Goal: Answer question/provide support: Answer question/provide support

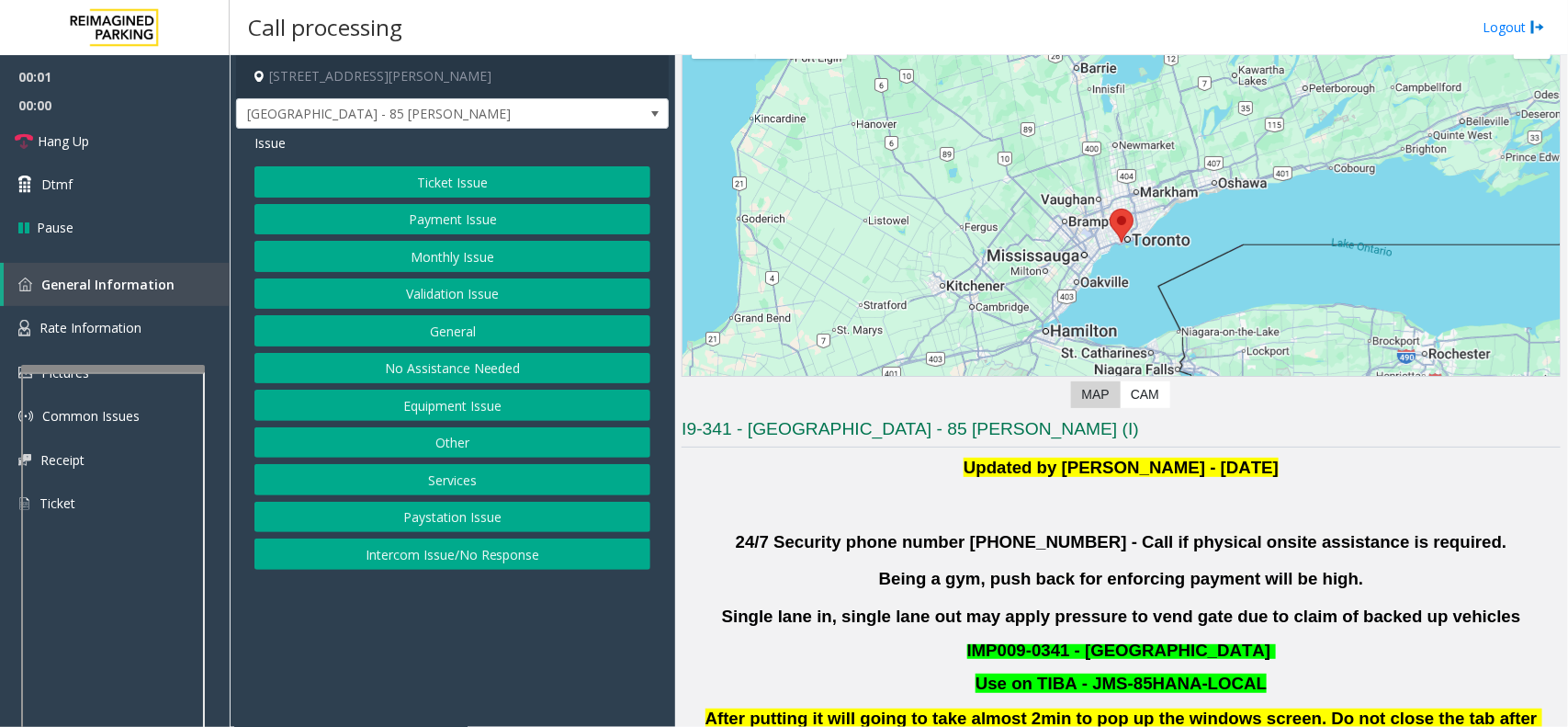
scroll to position [230, 0]
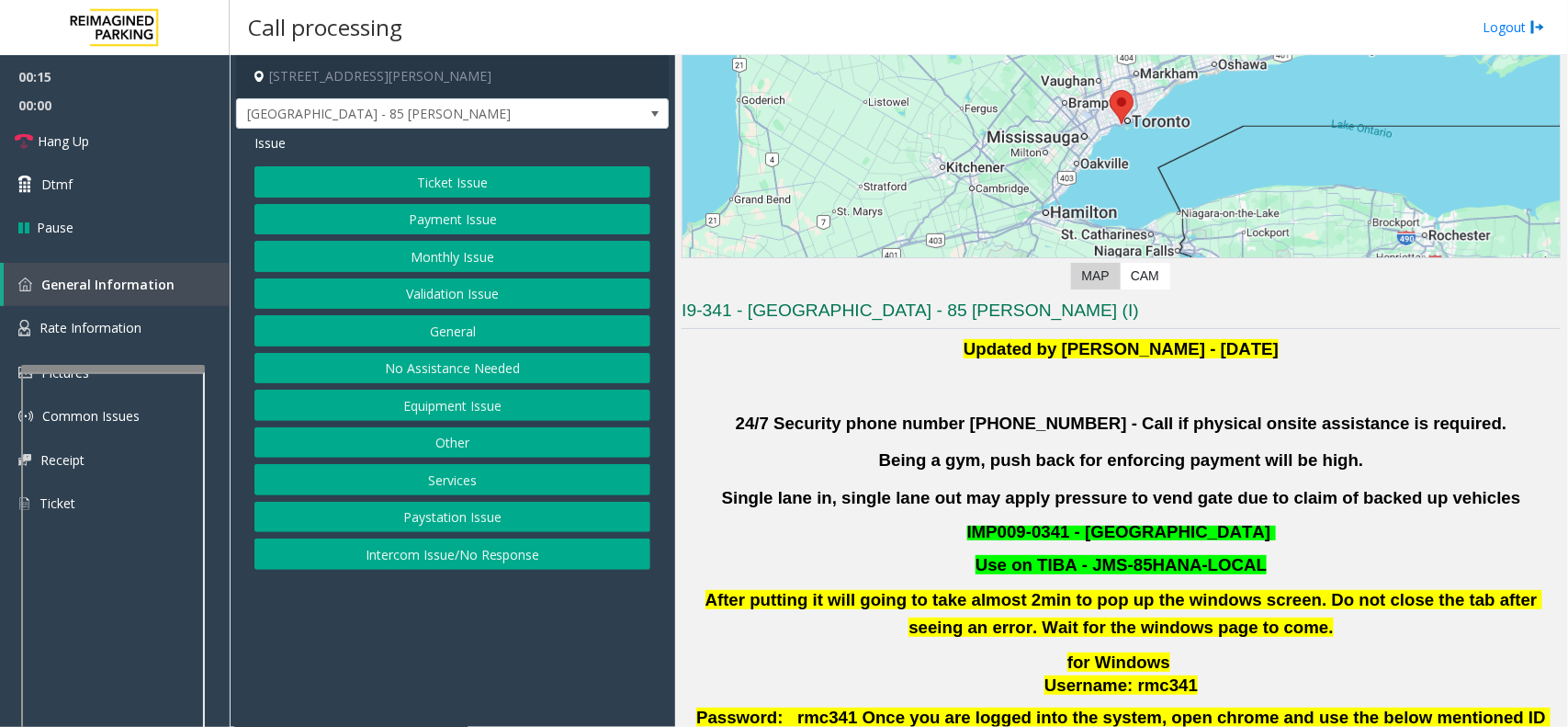
click at [525, 296] on button "Validation Issue" at bounding box center [452, 294] width 396 height 31
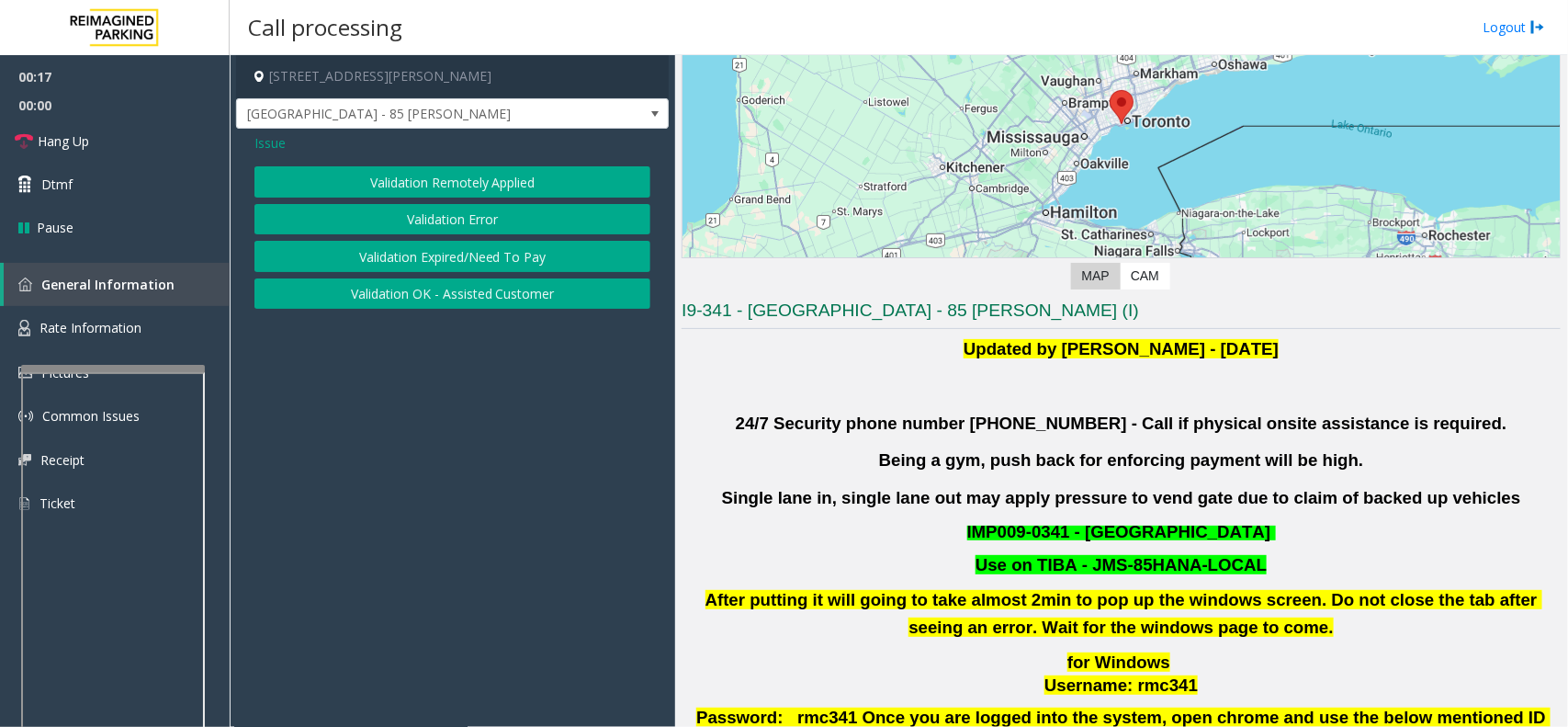
click at [487, 214] on button "Validation Error" at bounding box center [452, 220] width 396 height 31
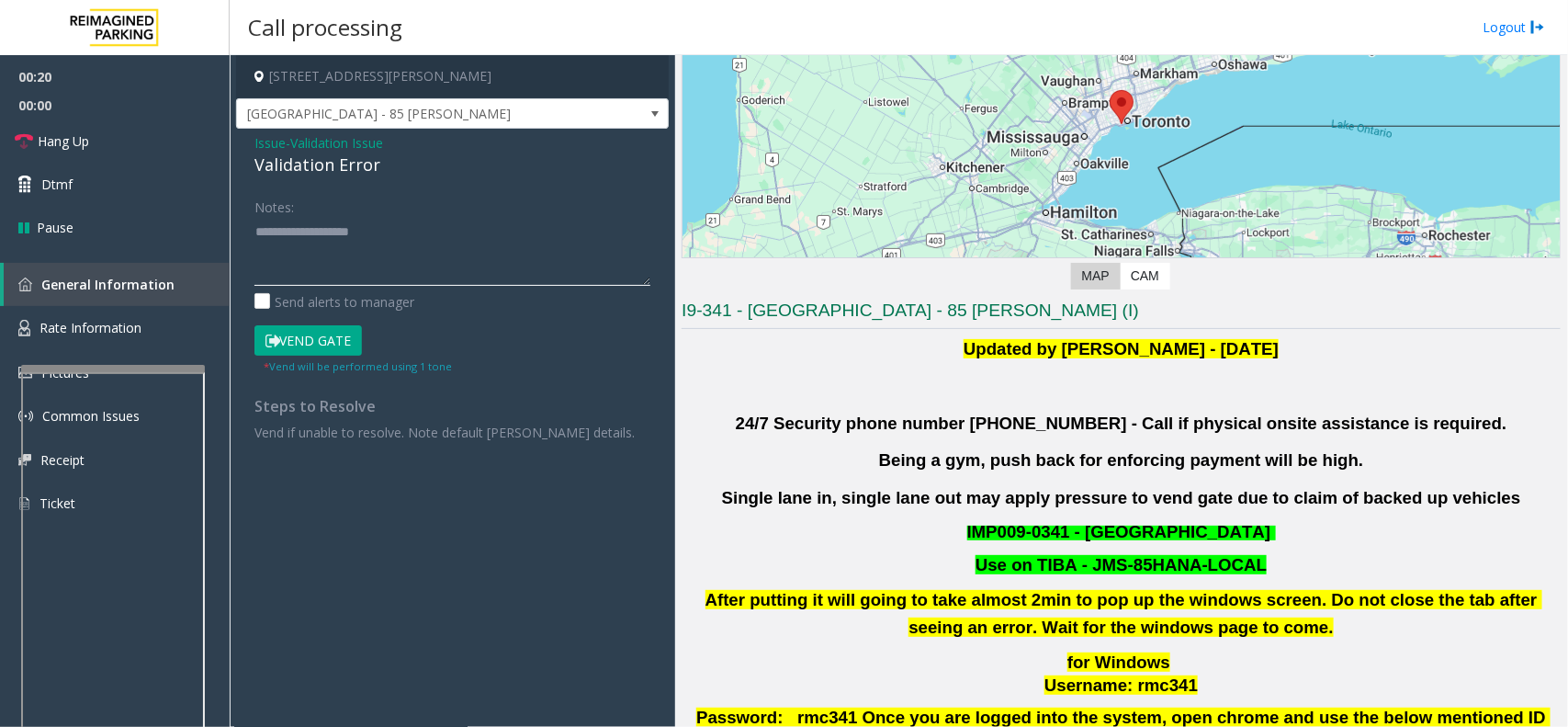
click at [318, 217] on textarea at bounding box center [452, 251] width 396 height 69
type textarea "*"
click at [350, 258] on textarea at bounding box center [452, 251] width 396 height 69
click at [310, 272] on textarea at bounding box center [452, 251] width 396 height 69
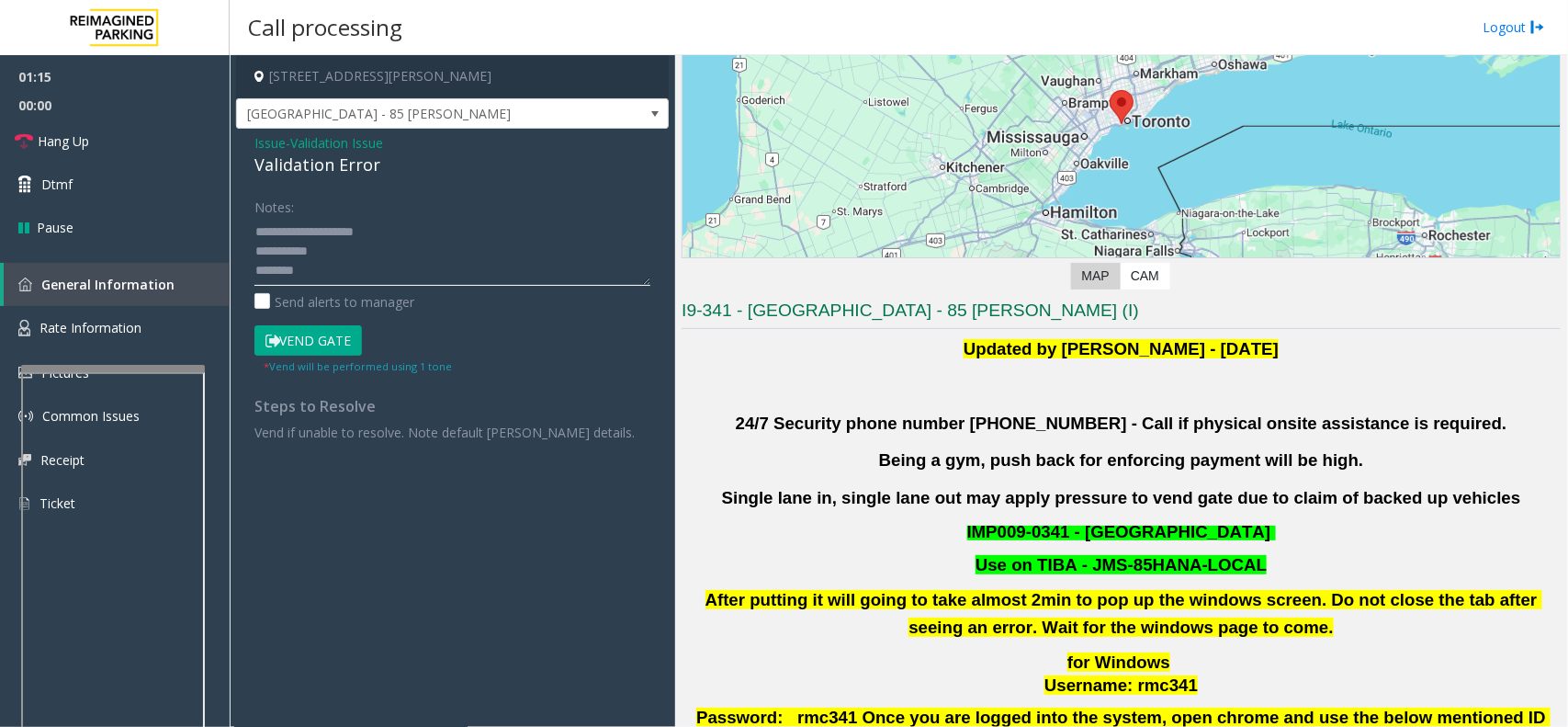
click at [317, 271] on textarea at bounding box center [452, 251] width 396 height 69
click at [322, 250] on textarea at bounding box center [452, 251] width 396 height 69
click at [255, 270] on textarea at bounding box center [452, 251] width 396 height 69
click at [264, 219] on textarea at bounding box center [452, 251] width 396 height 69
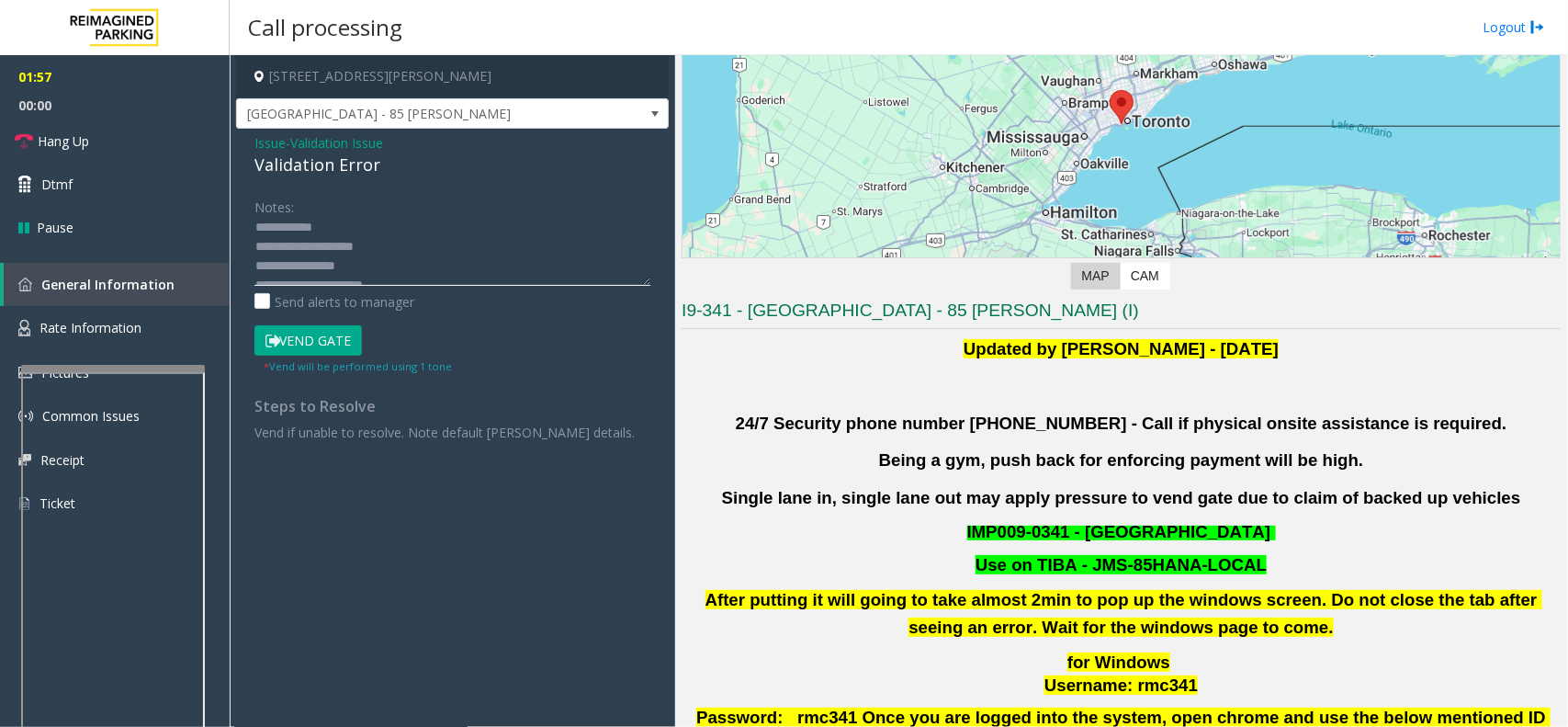
click at [340, 222] on textarea at bounding box center [452, 251] width 396 height 69
click at [414, 271] on textarea at bounding box center [452, 251] width 396 height 69
click at [419, 267] on textarea at bounding box center [452, 251] width 396 height 69
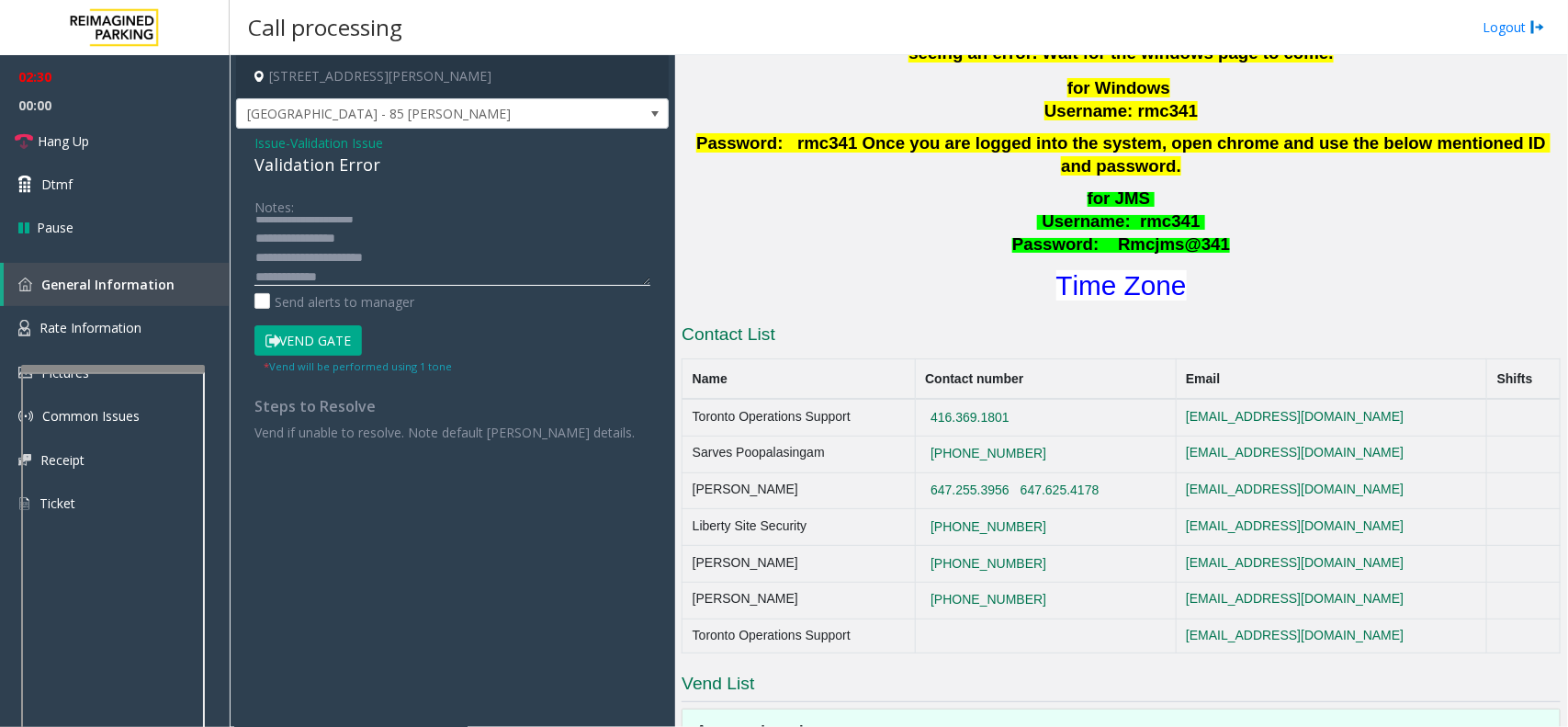
scroll to position [919, 0]
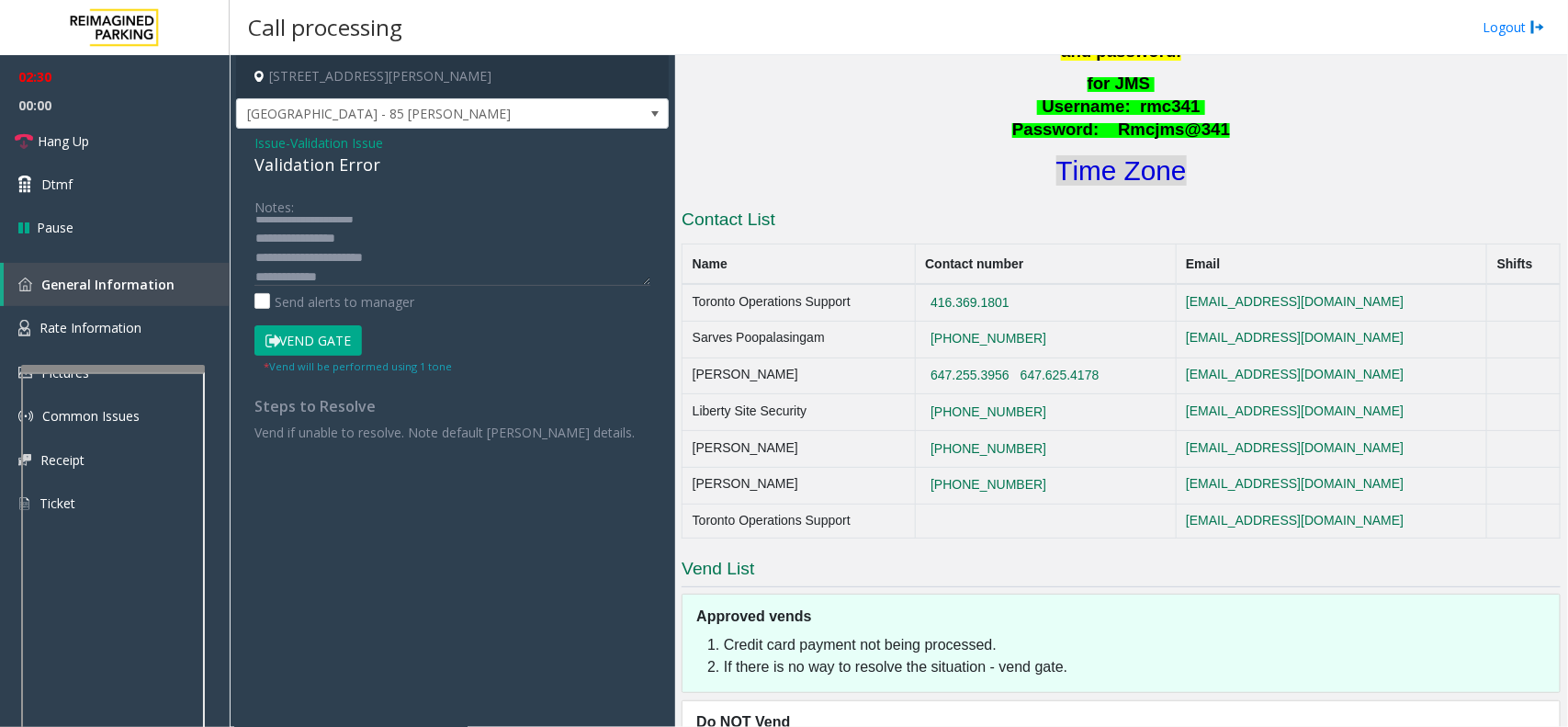
click at [1108, 156] on font "Time Zone" at bounding box center [1122, 170] width 130 height 30
click at [310, 233] on textarea at bounding box center [452, 251] width 396 height 69
click at [260, 236] on textarea at bounding box center [452, 251] width 396 height 69
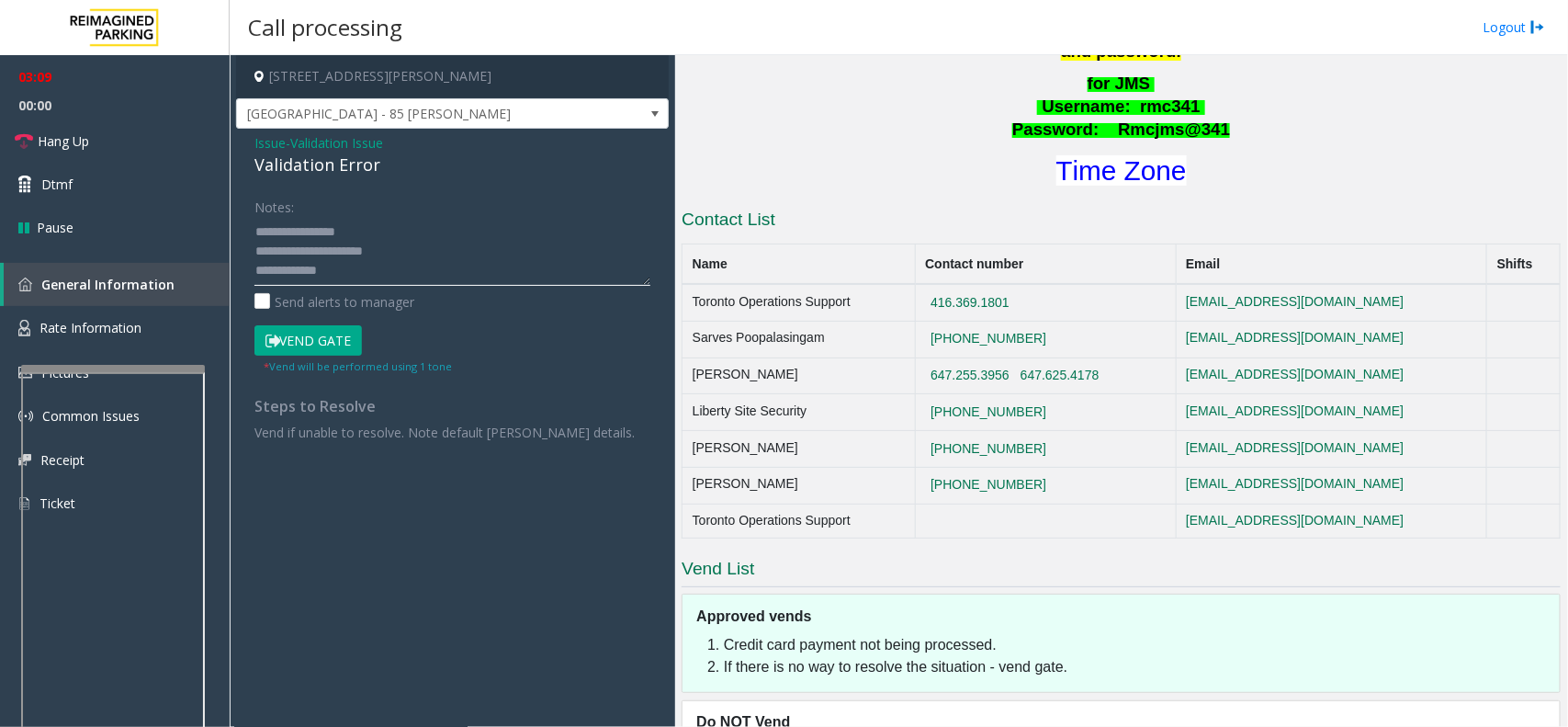
click at [349, 272] on textarea at bounding box center [452, 251] width 396 height 69
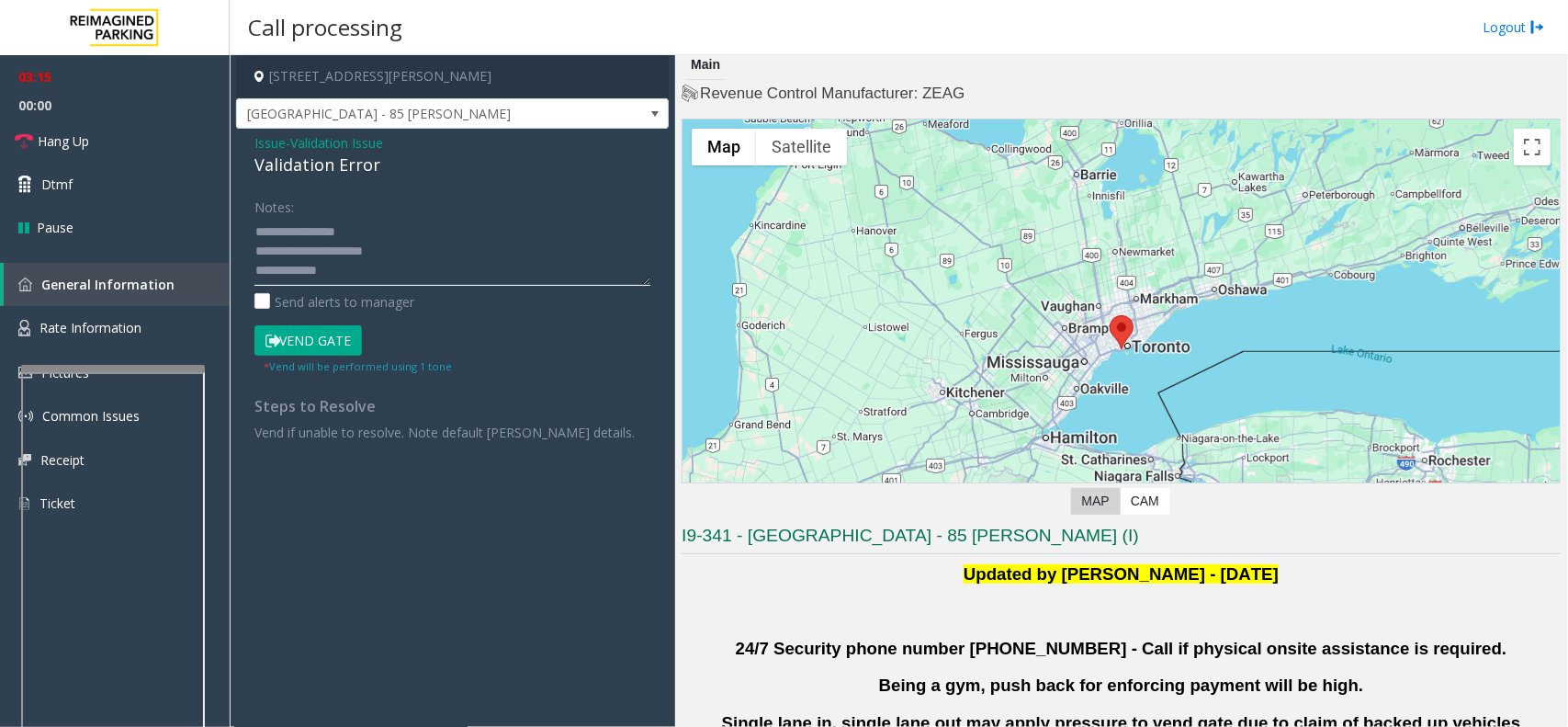
scroll to position [0, 0]
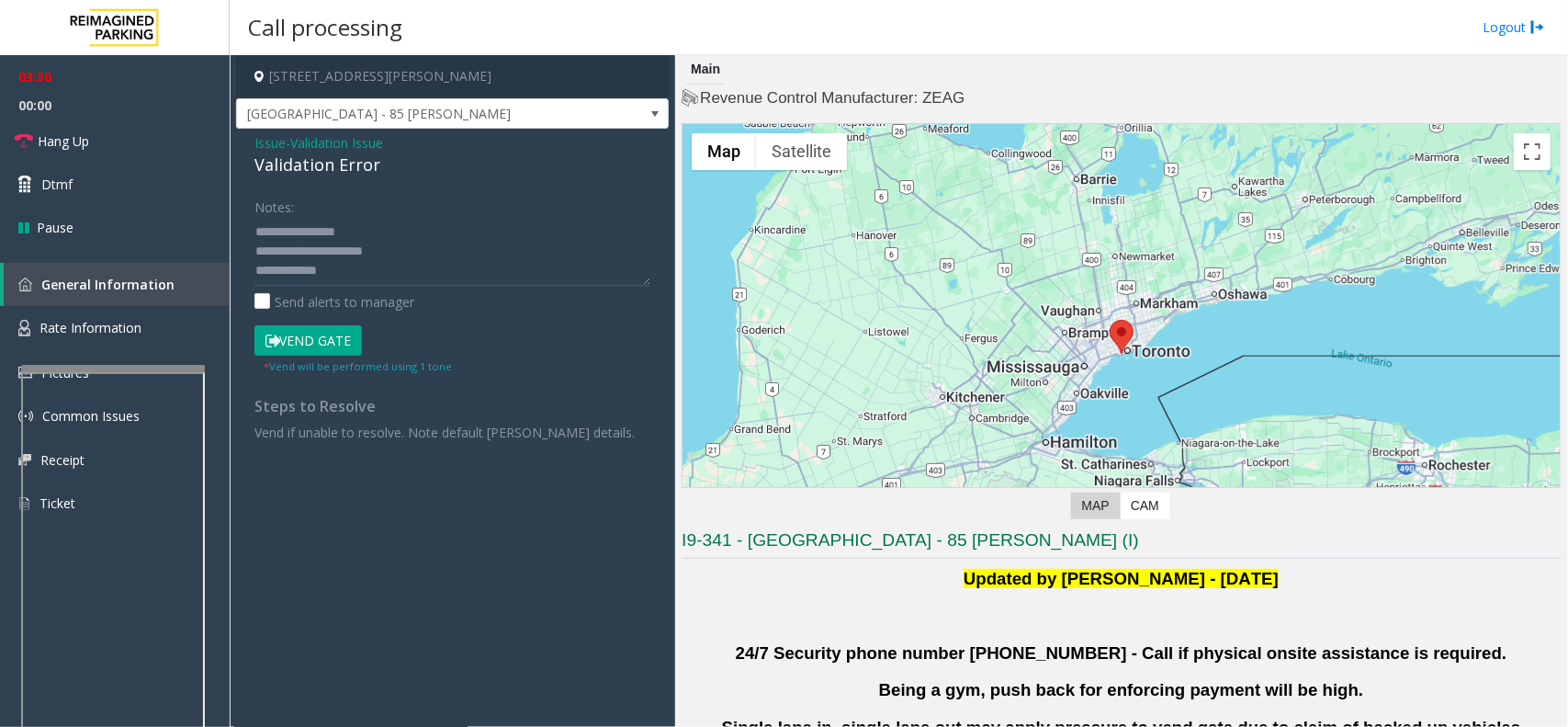
click at [312, 338] on button "Vend Gate" at bounding box center [308, 341] width 107 height 31
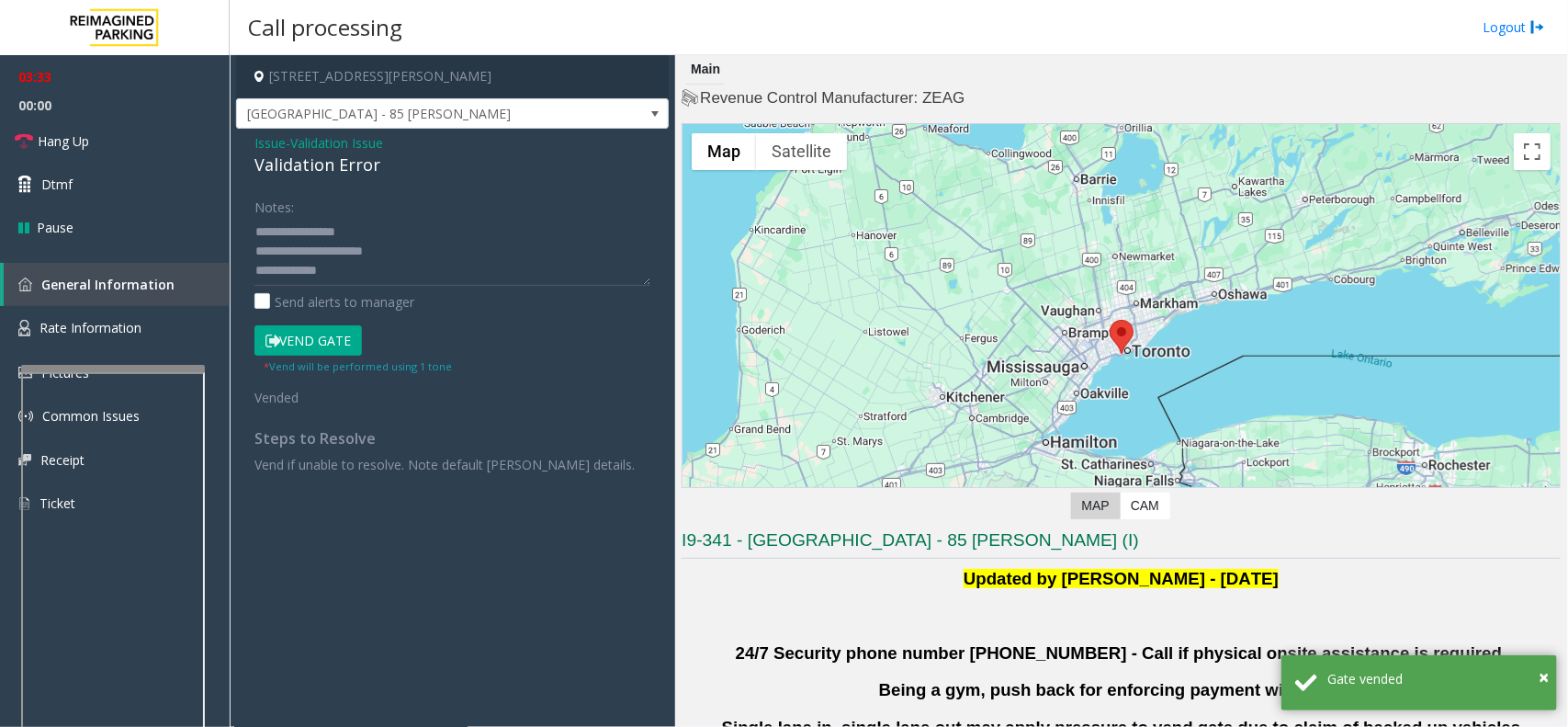
click at [292, 209] on label "Notes:" at bounding box center [273, 203] width 40 height 25
click at [297, 205] on div "Notes:" at bounding box center [452, 237] width 396 height 94
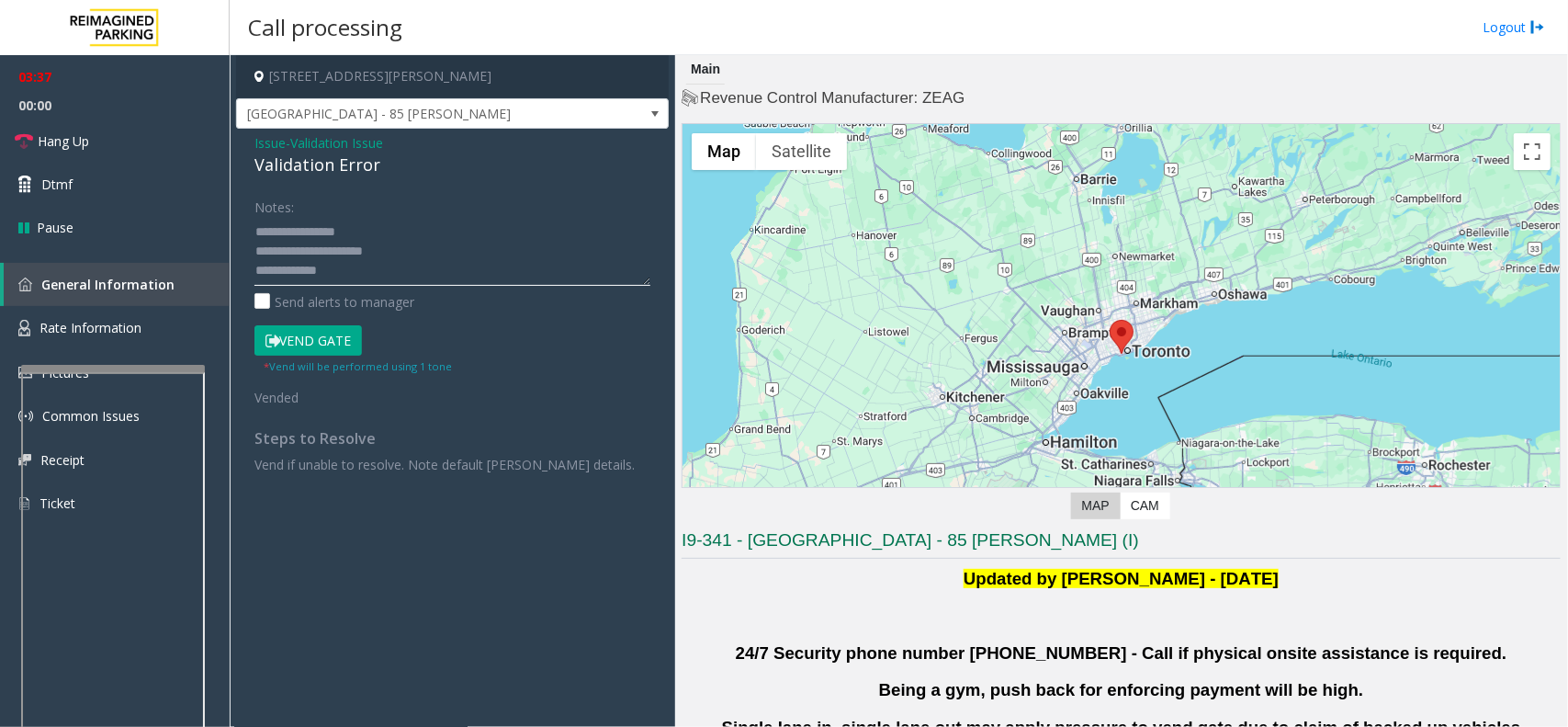
click at [349, 273] on textarea at bounding box center [452, 251] width 396 height 69
click at [65, 131] on span "Hang Up" at bounding box center [63, 141] width 52 height 19
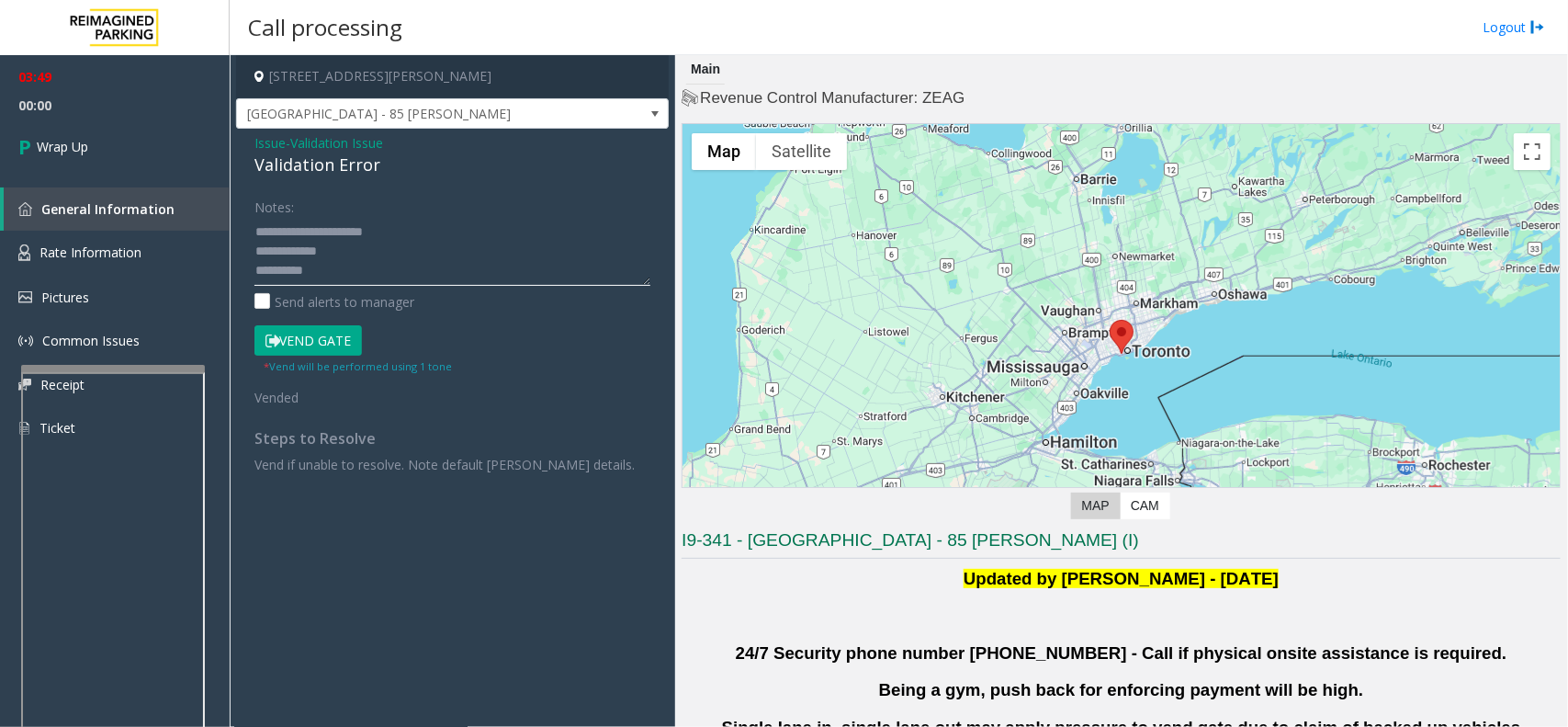
click at [326, 280] on textarea at bounding box center [452, 251] width 396 height 69
click at [396, 264] on textarea at bounding box center [452, 251] width 396 height 69
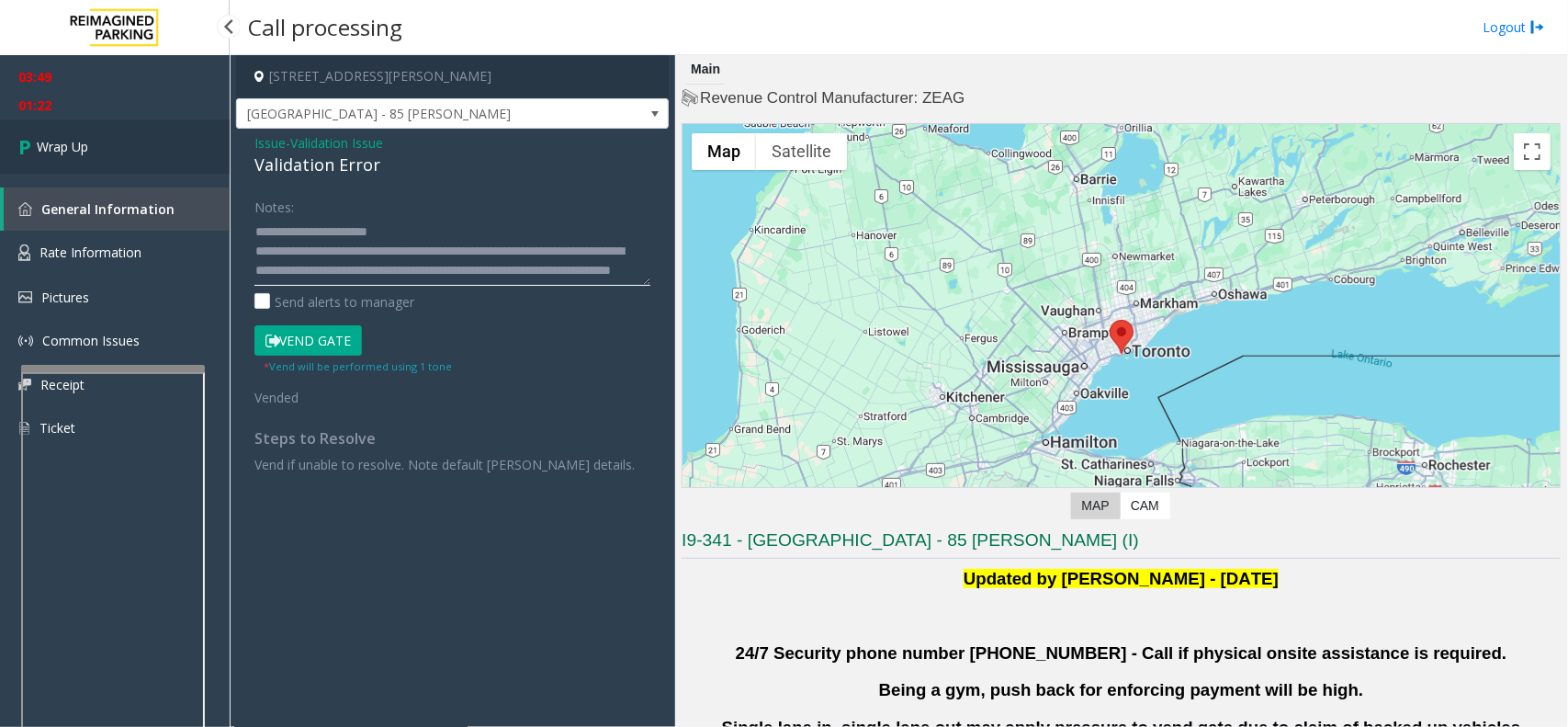
type textarea "**********"
click at [74, 143] on span "Wrap Up" at bounding box center [62, 147] width 52 height 19
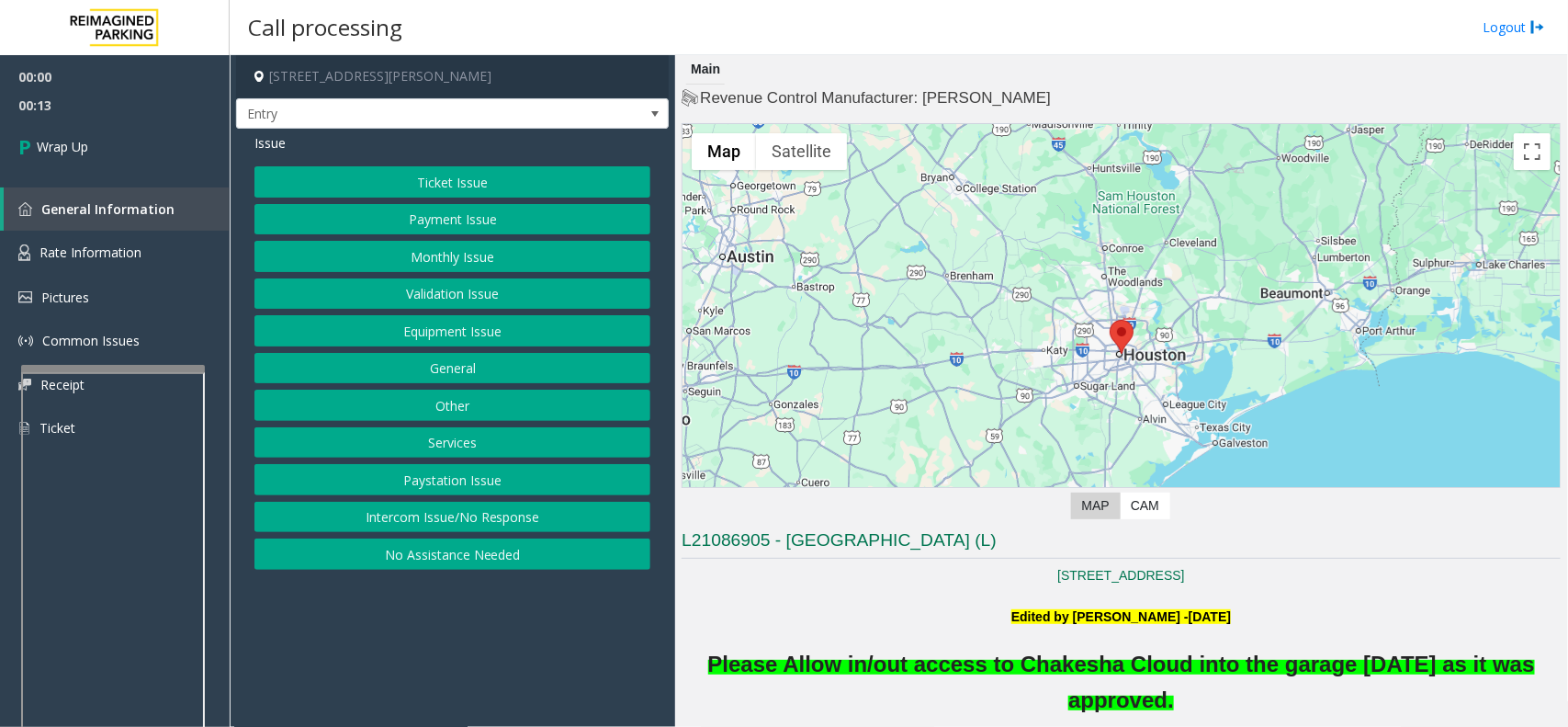
click at [467, 528] on button "Intercom Issue/No Response" at bounding box center [452, 517] width 396 height 31
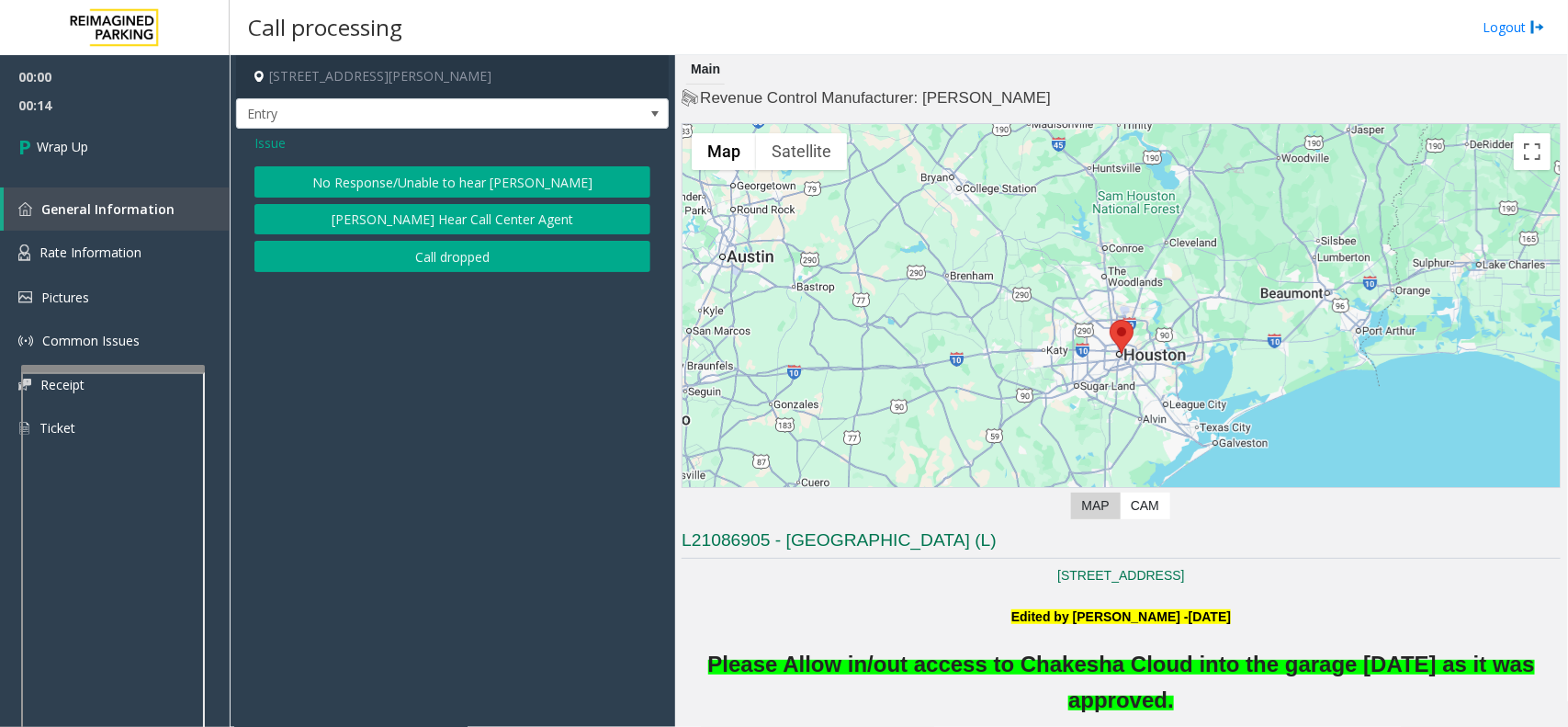
click at [405, 254] on button "Call dropped" at bounding box center [452, 256] width 396 height 31
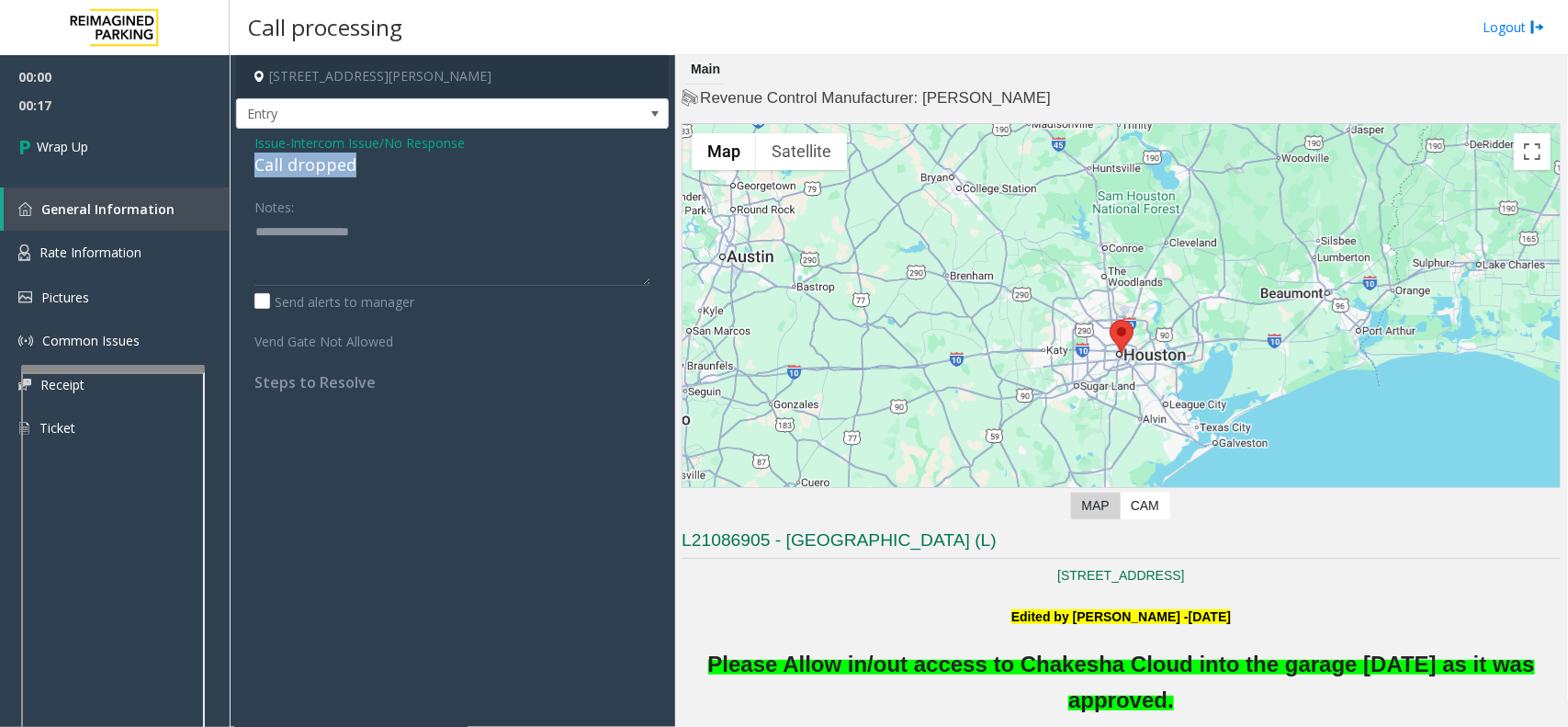
copy div "Call dropped"
drag, startPoint x: 289, startPoint y: 166, endPoint x: 251, endPoint y: 162, distance: 38.2
click at [251, 162] on div "Issue - Intercom Issue/No Response Call dropped Notes: Send alerts to manager V…" at bounding box center [453, 269] width 433 height 281
click at [292, 286] on textarea at bounding box center [452, 251] width 396 height 69
paste textarea "**********"
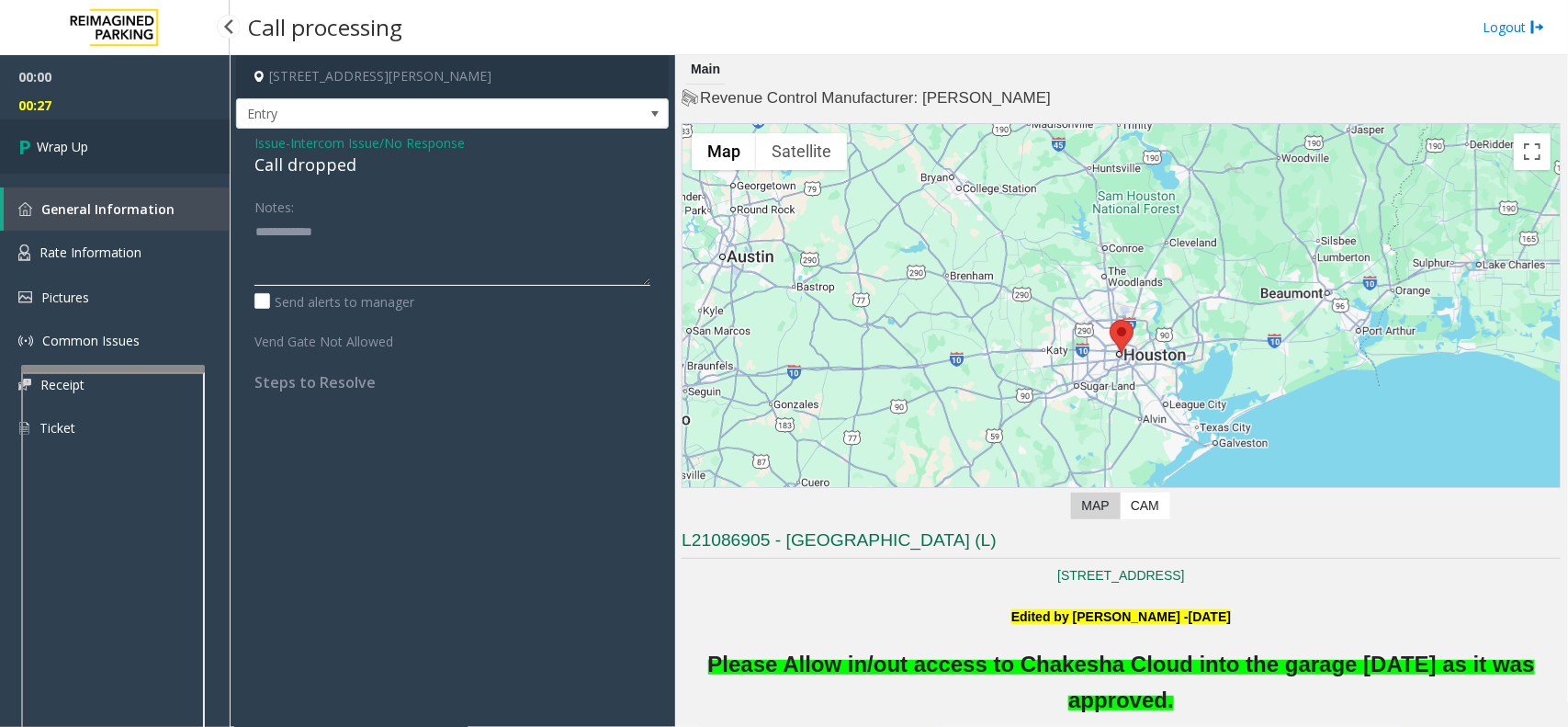
type textarea "**********"
click at [172, 149] on link "Wrap Up" at bounding box center [115, 147] width 230 height 55
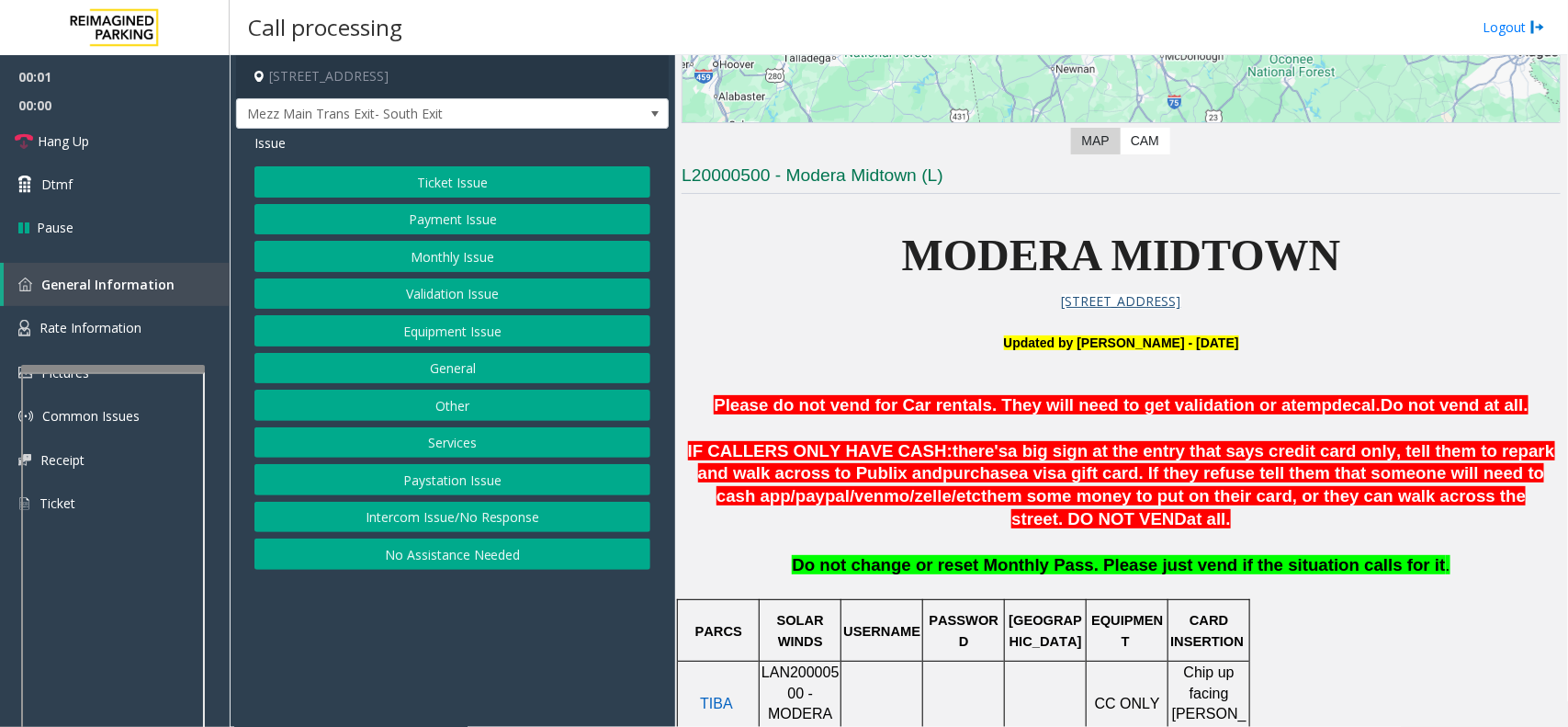
scroll to position [459, 0]
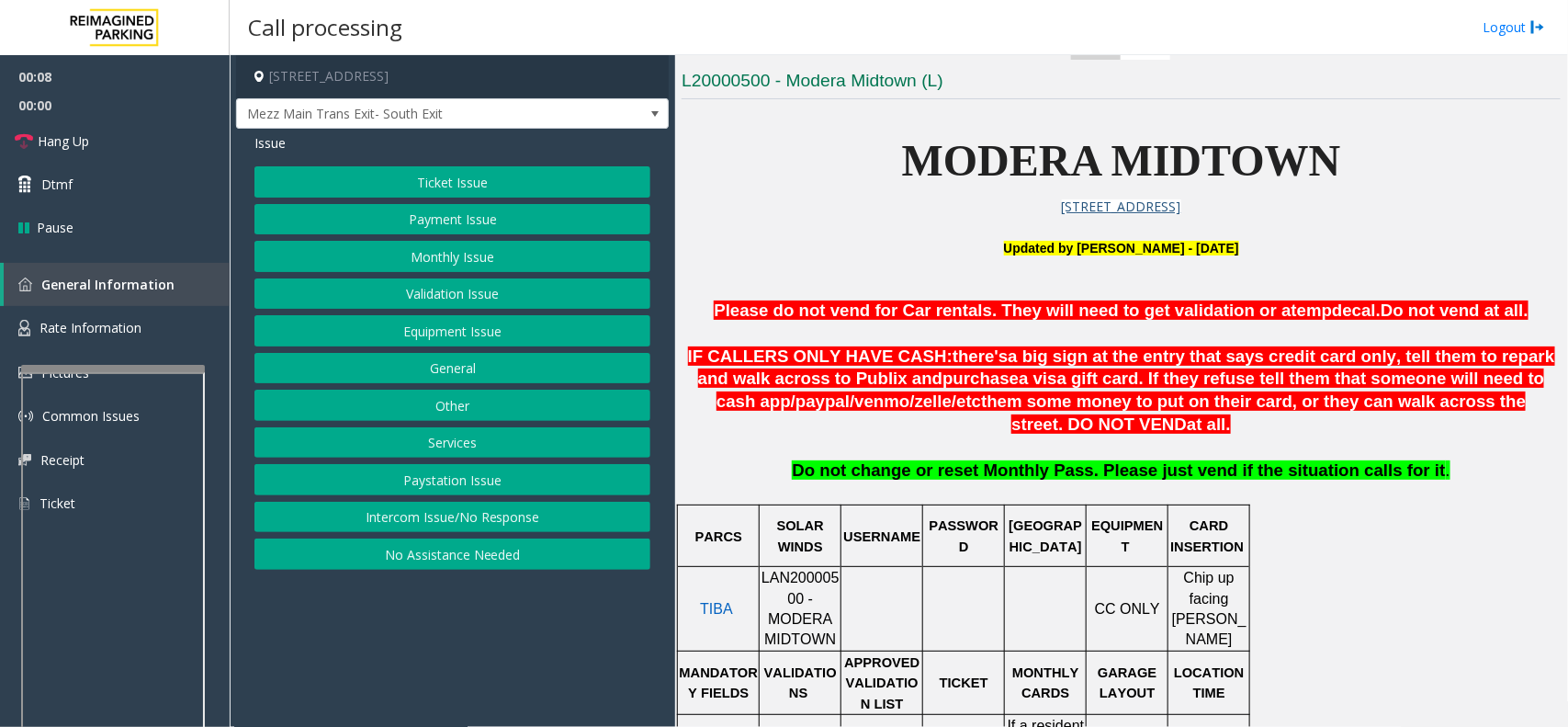
click at [497, 221] on button "Payment Issue" at bounding box center [452, 220] width 396 height 31
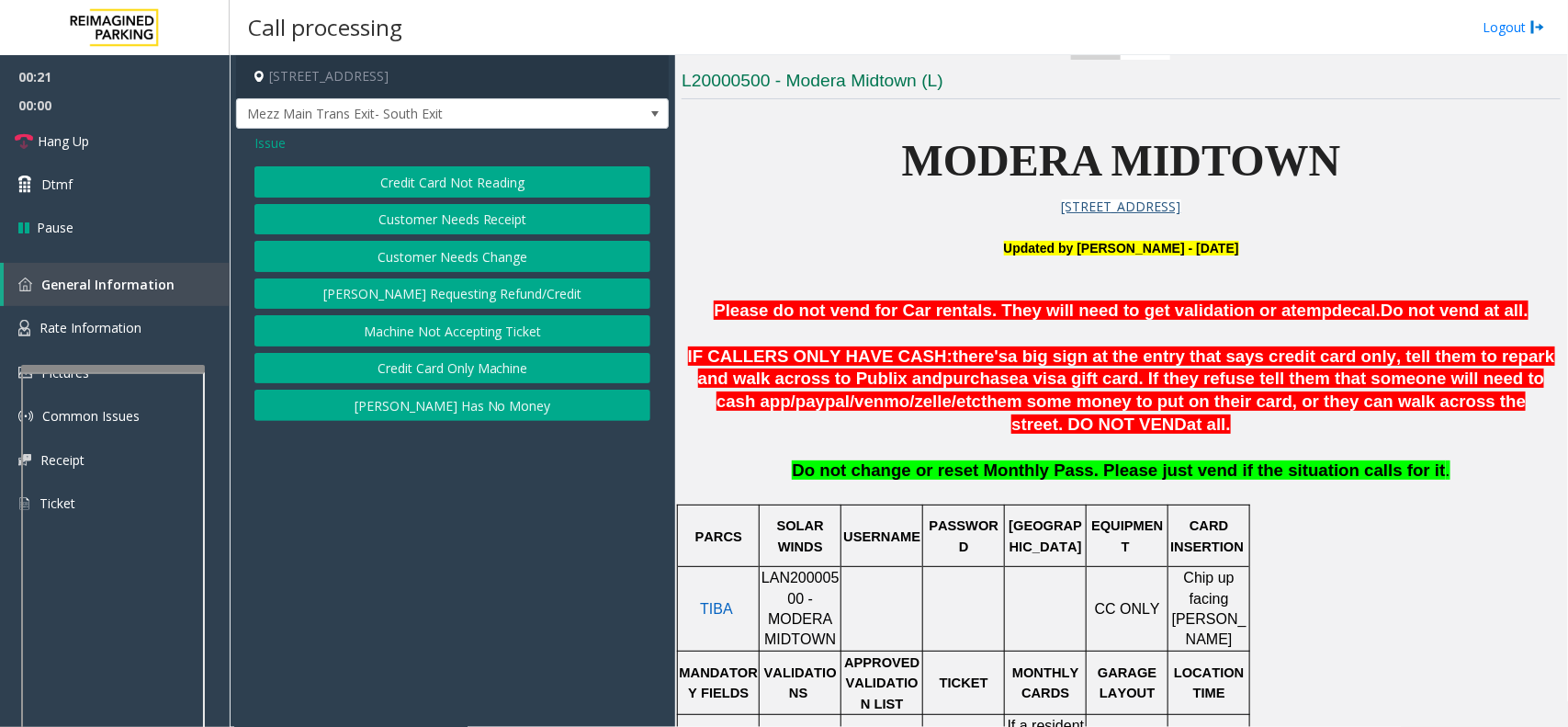
click at [484, 179] on button "Credit Card Not Reading" at bounding box center [452, 182] width 396 height 31
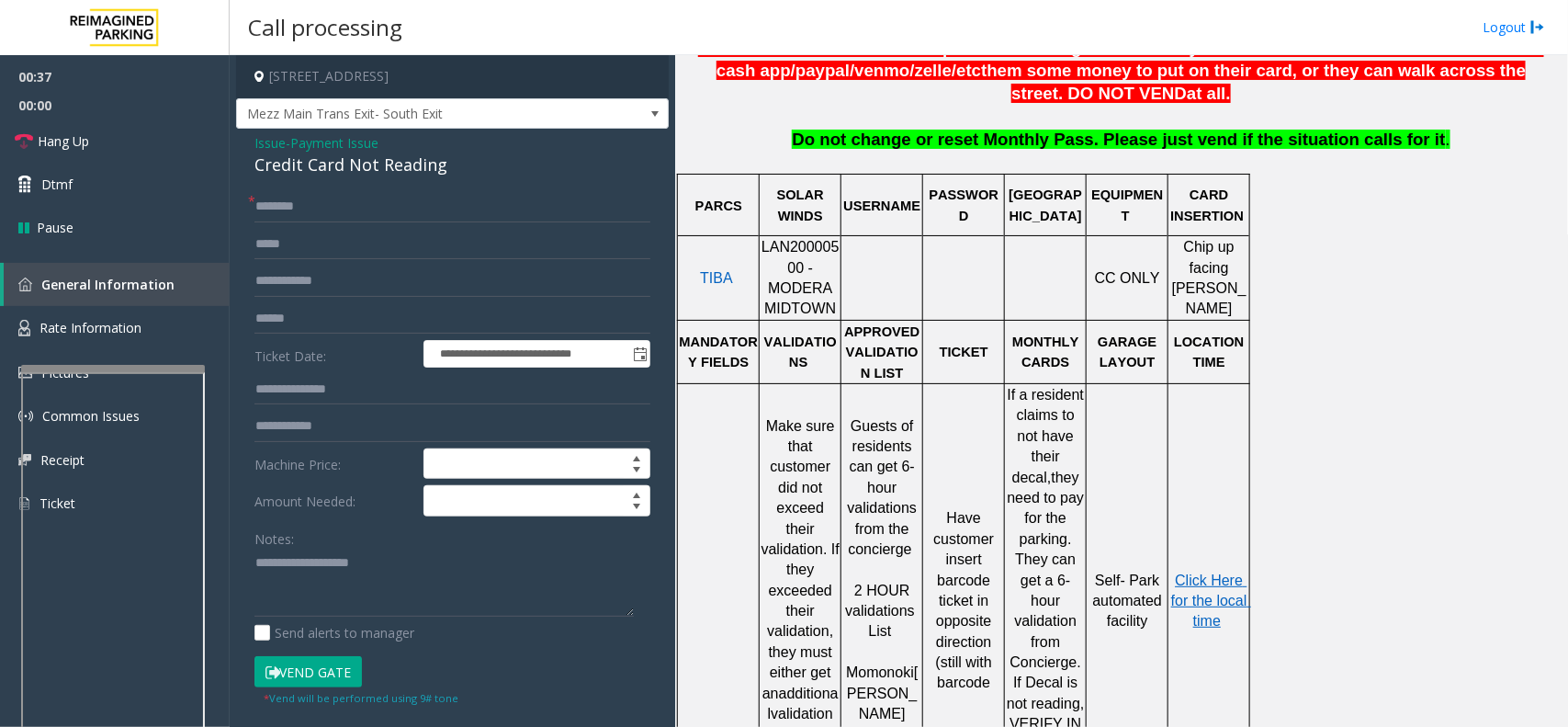
scroll to position [804, 0]
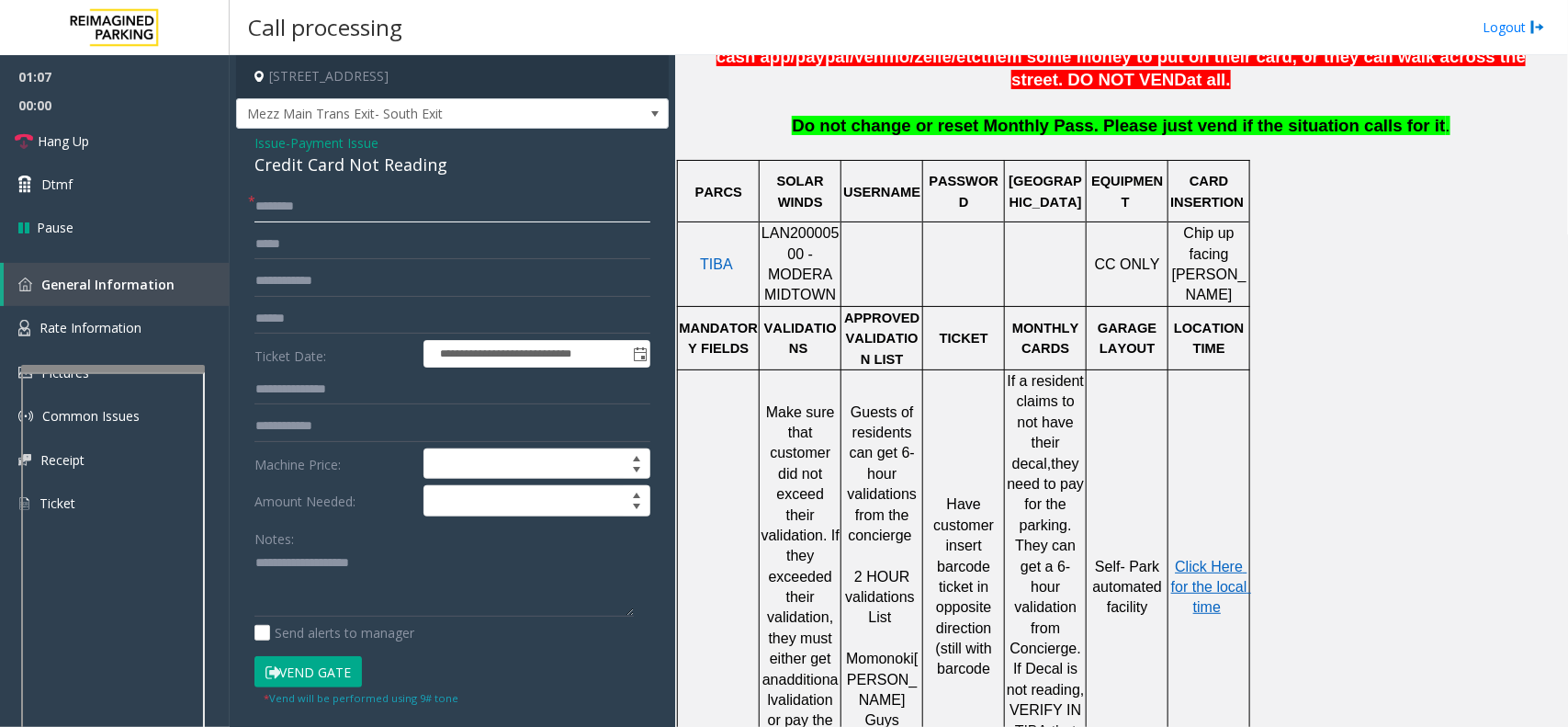
click at [314, 209] on input "text" at bounding box center [452, 206] width 396 height 31
click at [60, 131] on span "Hang Up" at bounding box center [63, 141] width 52 height 19
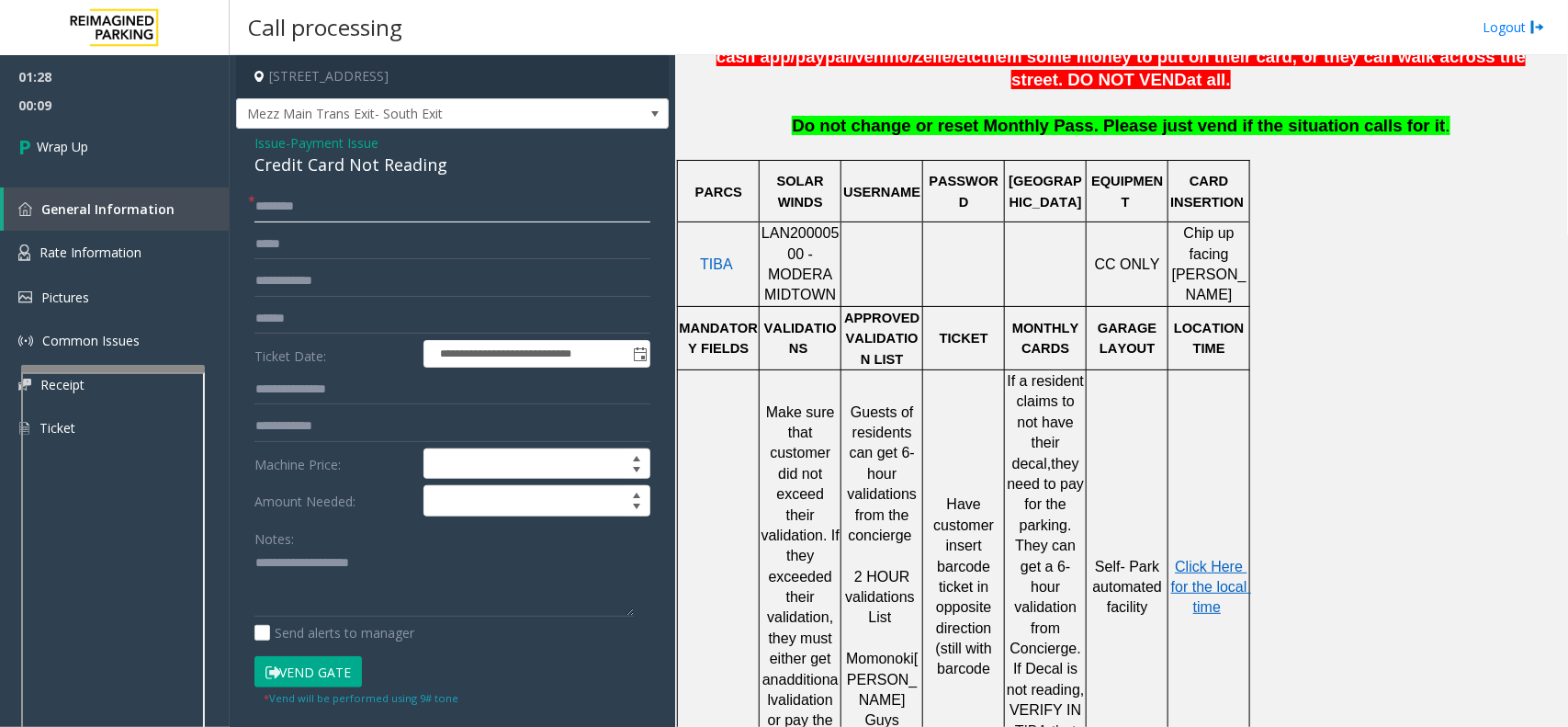
click at [364, 205] on input "text" at bounding box center [452, 206] width 396 height 31
type input "**"
click at [320, 576] on textarea at bounding box center [444, 583] width 380 height 69
paste textarea "**********"
click at [310, 565] on textarea at bounding box center [444, 583] width 380 height 69
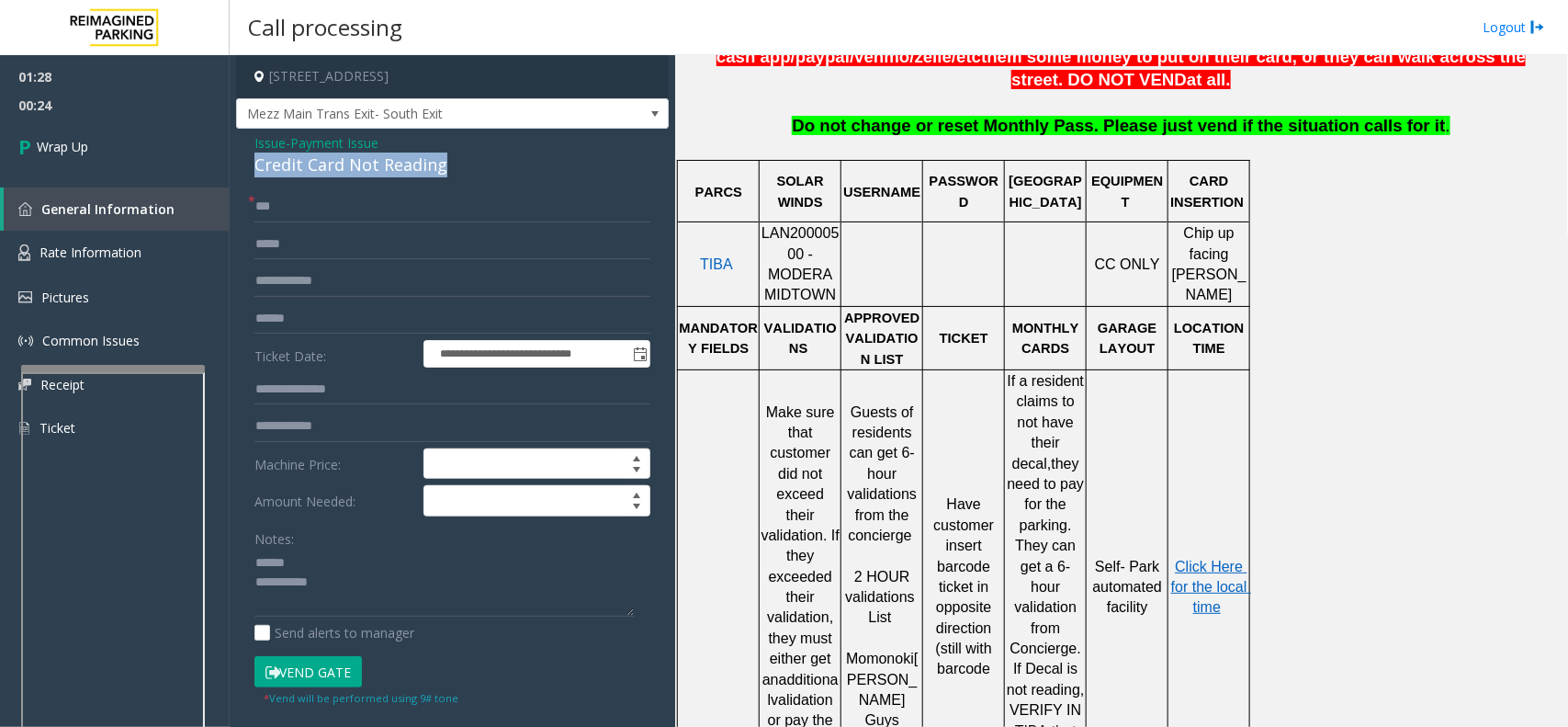
copy div "Credit Card Not Reading"
drag, startPoint x: 453, startPoint y: 168, endPoint x: 244, endPoint y: 172, distance: 209.0
click at [244, 172] on div "**********" at bounding box center [453, 518] width 433 height 779
click at [291, 566] on textarea at bounding box center [444, 583] width 380 height 69
paste textarea "**********"
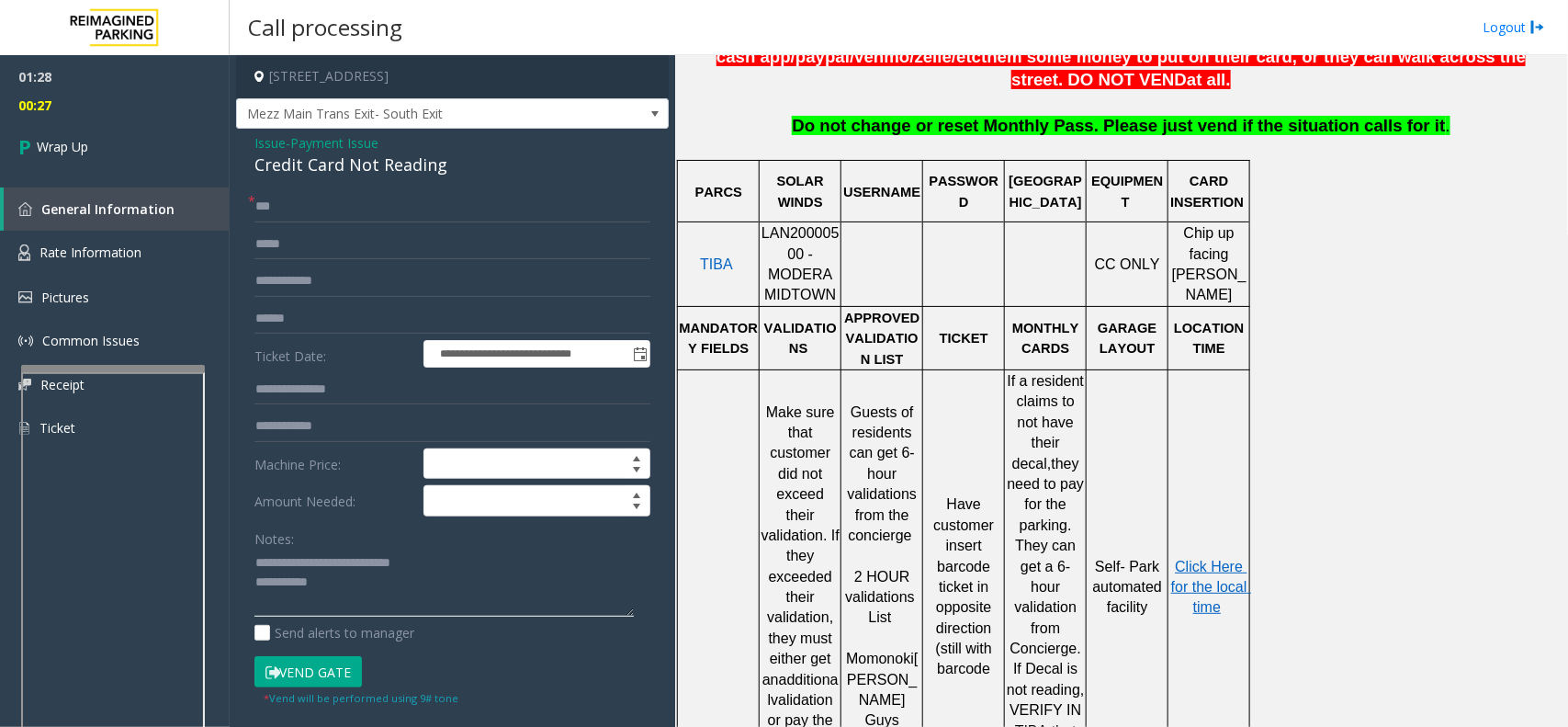
click at [331, 586] on textarea at bounding box center [444, 583] width 380 height 69
drag, startPoint x: 369, startPoint y: 584, endPoint x: 332, endPoint y: 590, distance: 37.5
click at [332, 590] on textarea at bounding box center [444, 583] width 380 height 69
paste textarea "**********"
type textarea "**********"
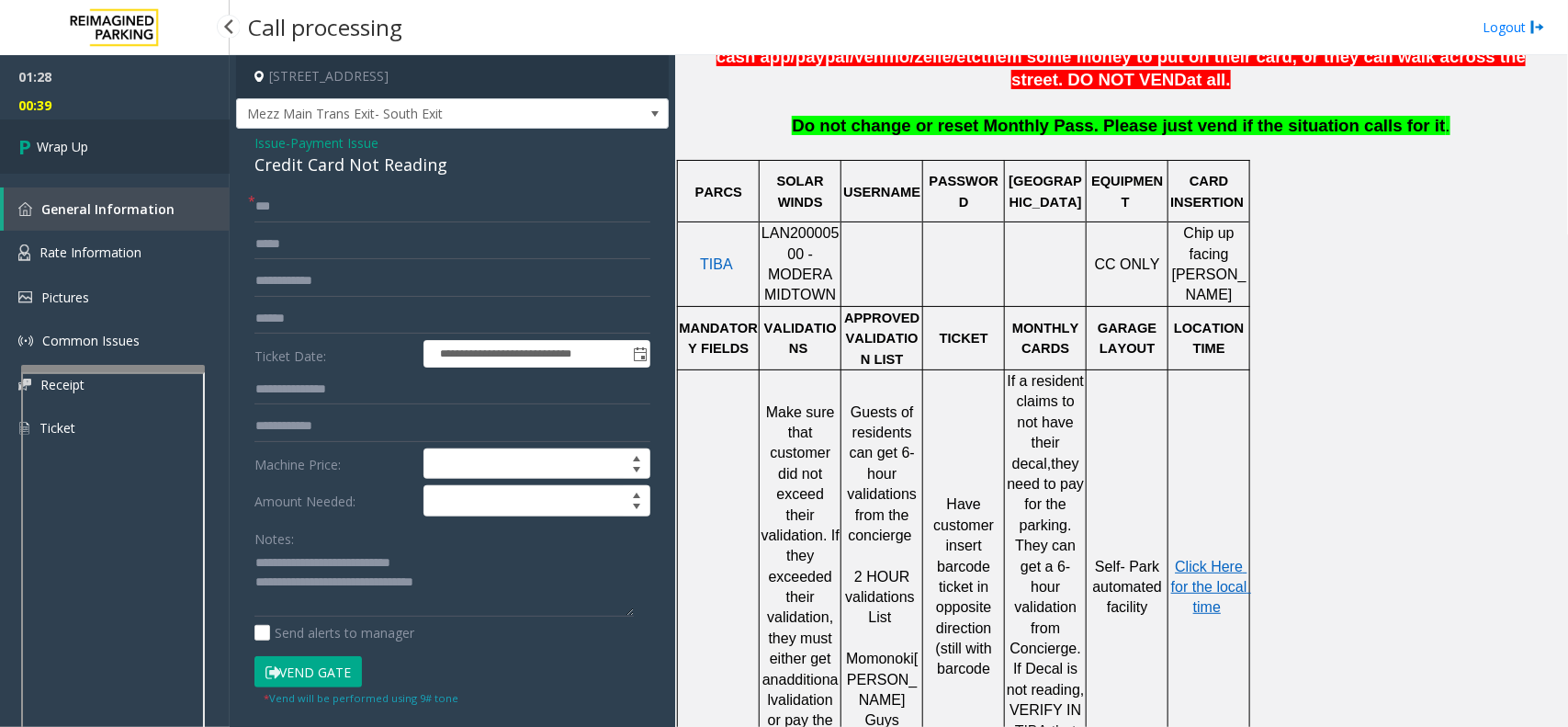
click at [75, 149] on span "Wrap Up" at bounding box center [62, 147] width 52 height 19
